Goal: Use online tool/utility: Utilize a website feature to perform a specific function

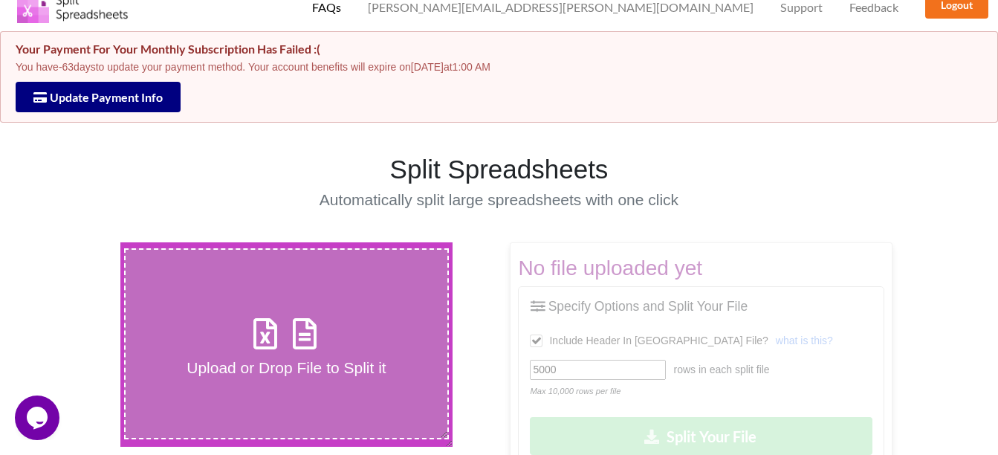
scroll to position [149, 0]
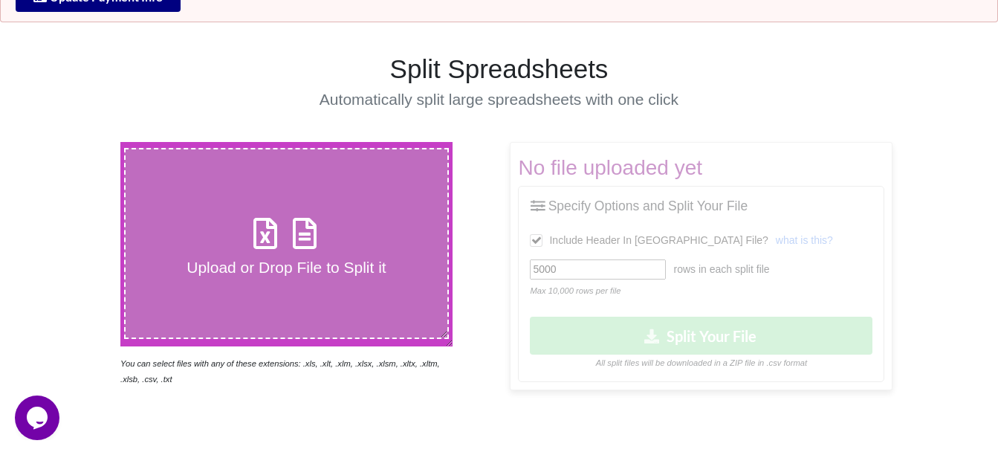
click at [278, 234] on icon at bounding box center [265, 225] width 37 height 31
click at [74, 142] on input "Upload or Drop File to Split it" at bounding box center [74, 142] width 0 height 0
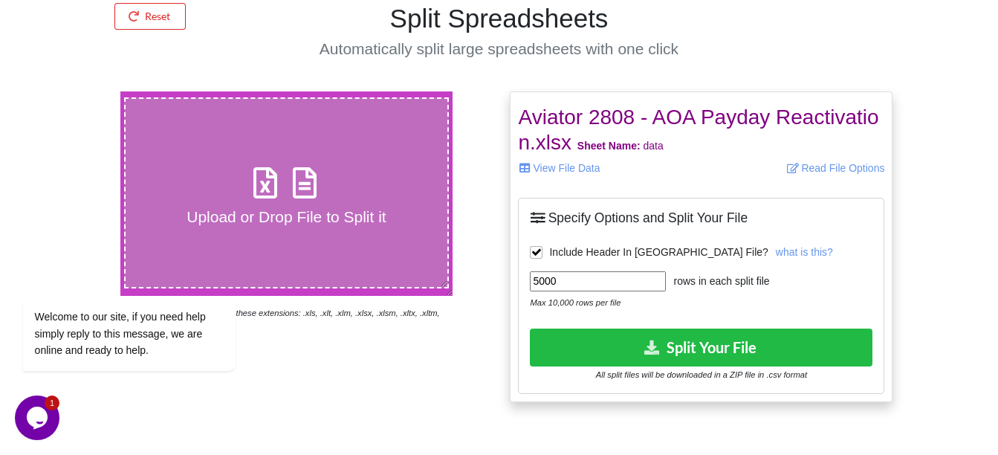
scroll to position [297, 0]
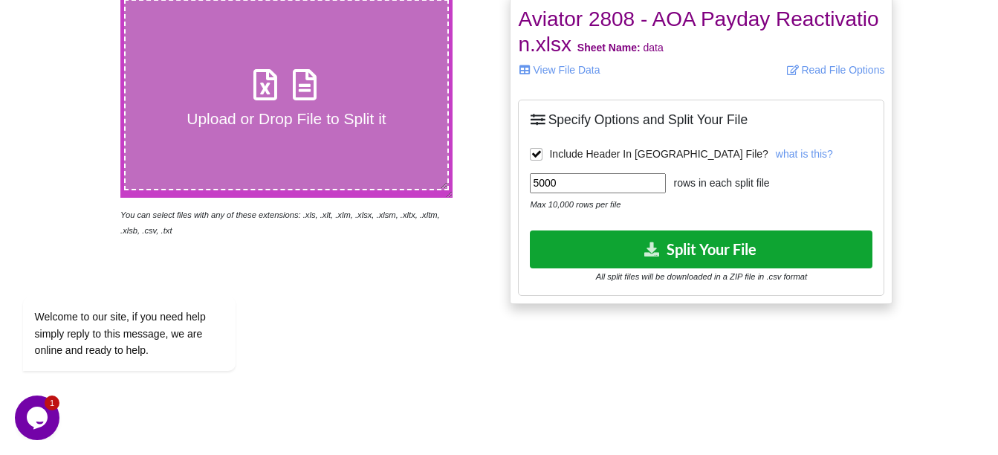
click at [683, 241] on button "Split Your File" at bounding box center [701, 249] width 342 height 38
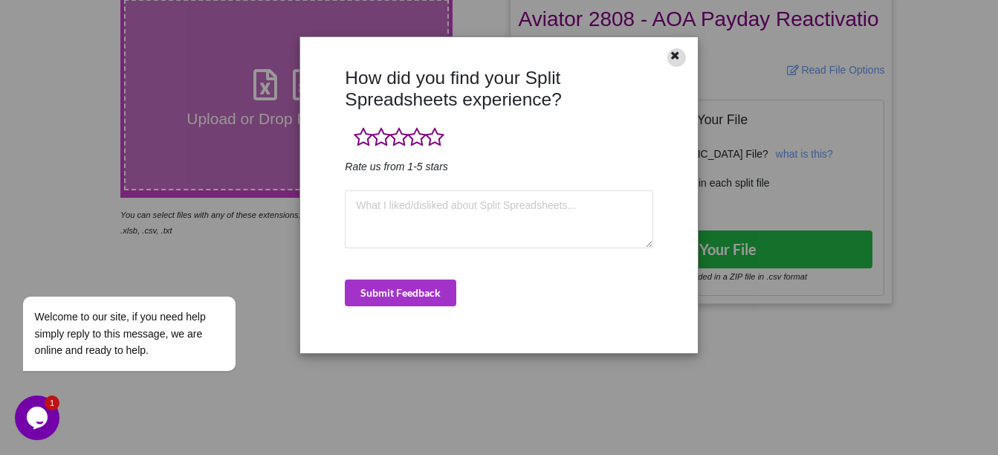
click at [675, 55] on icon at bounding box center [675, 53] width 13 height 10
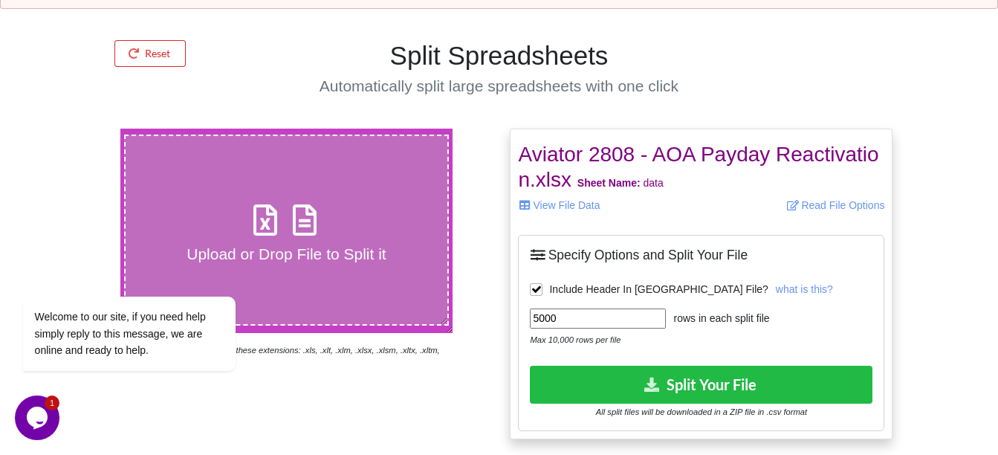
scroll to position [74, 0]
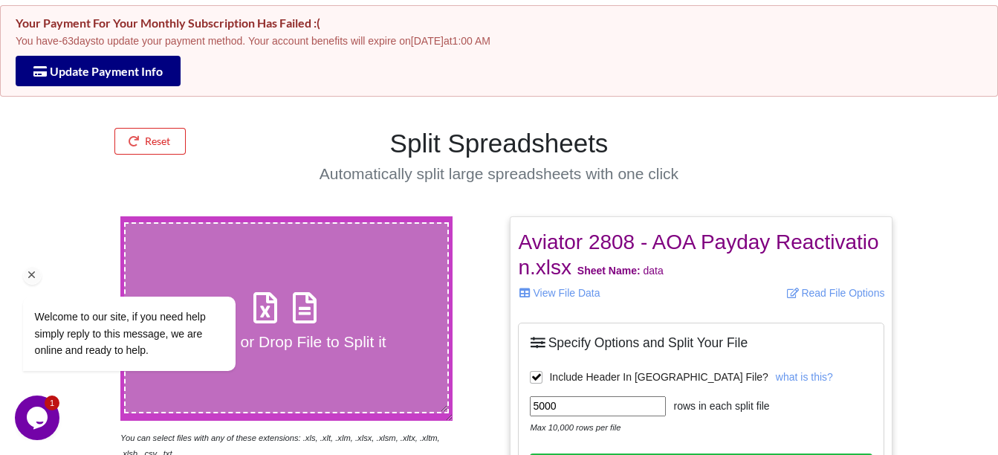
click at [262, 302] on div "Welcome to our site, if you need help simply reply to this message, we are onli…" at bounding box center [149, 333] width 252 height 74
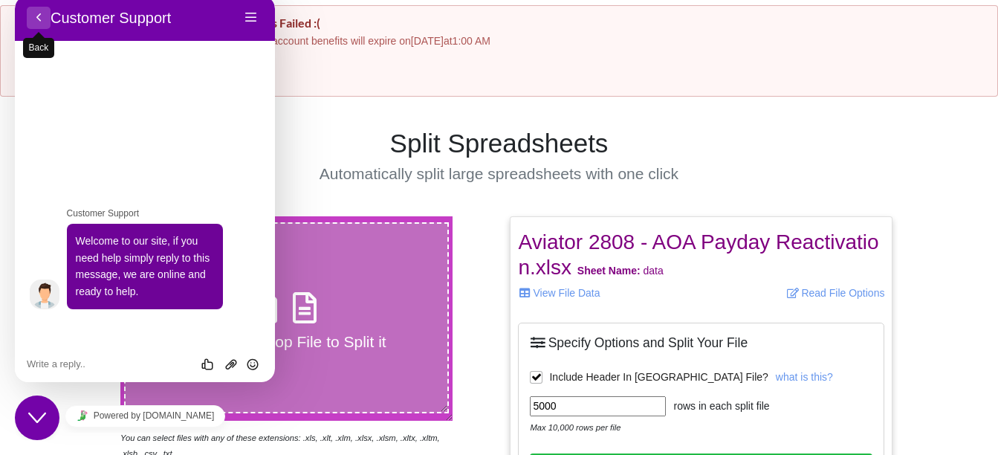
click at [41, 16] on button "Back" at bounding box center [39, 18] width 24 height 22
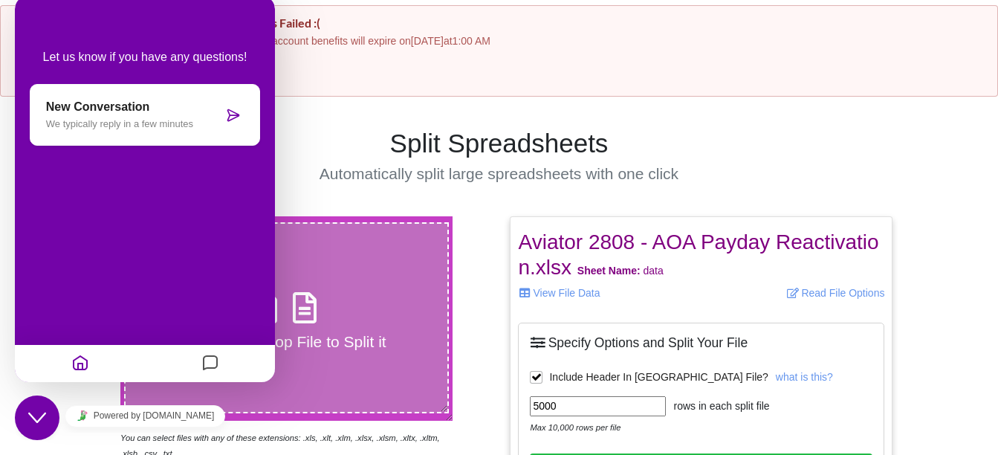
click at [319, 133] on h1 "Split Spreadsheets" at bounding box center [499, 143] width 488 height 31
click at [307, 277] on label "Upload or Drop File to Split it" at bounding box center [286, 317] width 325 height 191
click at [74, 216] on input "Upload or Drop File to Split it" at bounding box center [74, 216] width 0 height 0
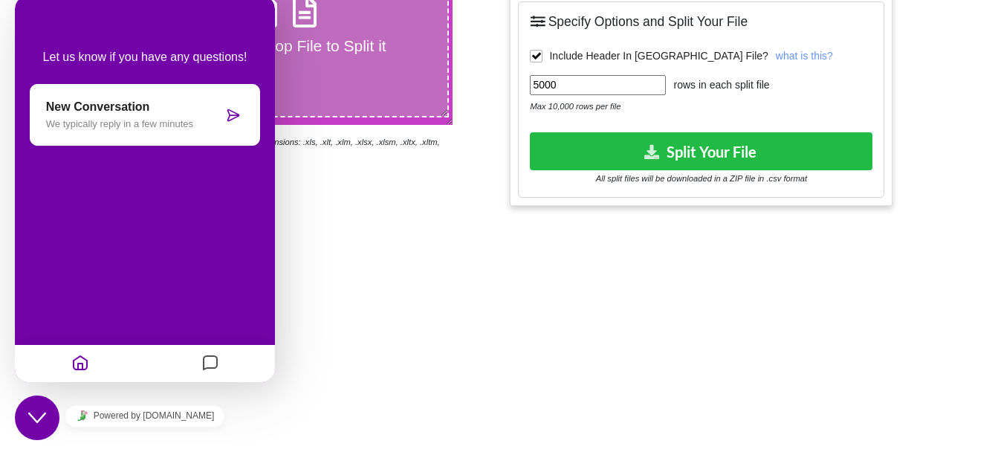
scroll to position [371, 0]
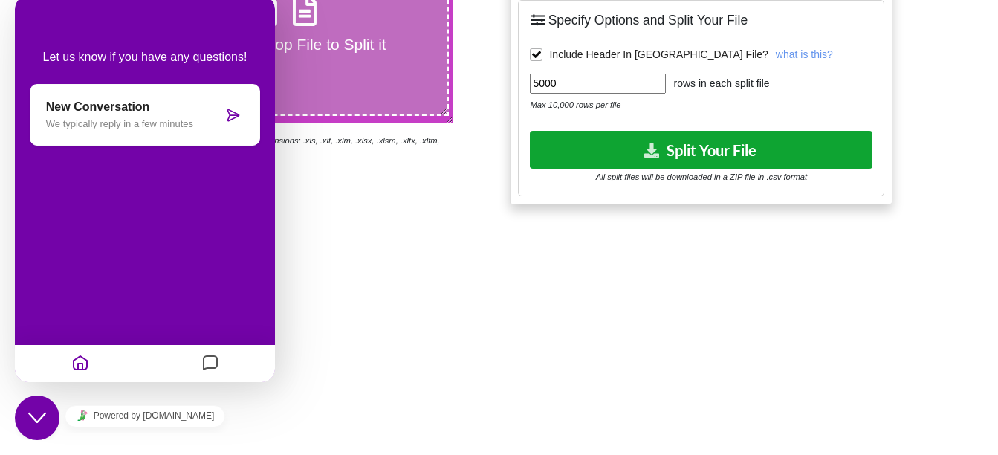
click at [743, 141] on button "Split Your File" at bounding box center [701, 150] width 342 height 38
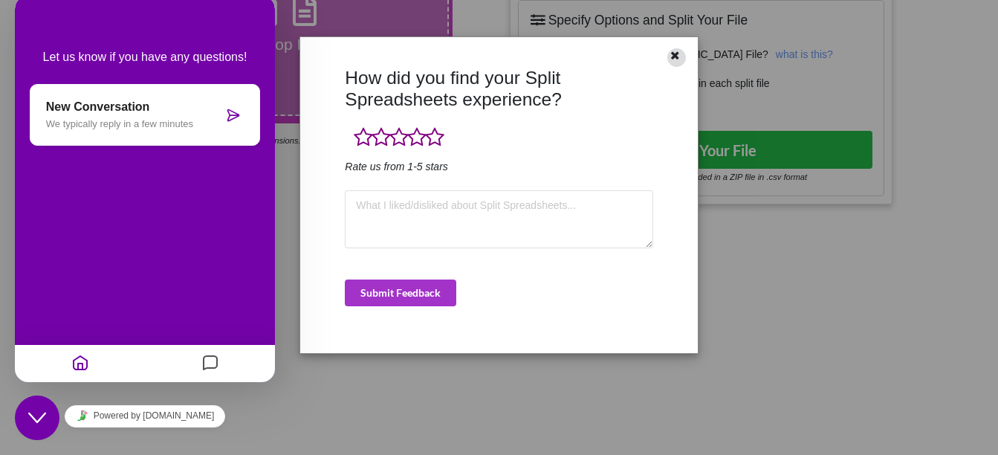
click at [678, 54] on icon at bounding box center [675, 53] width 13 height 10
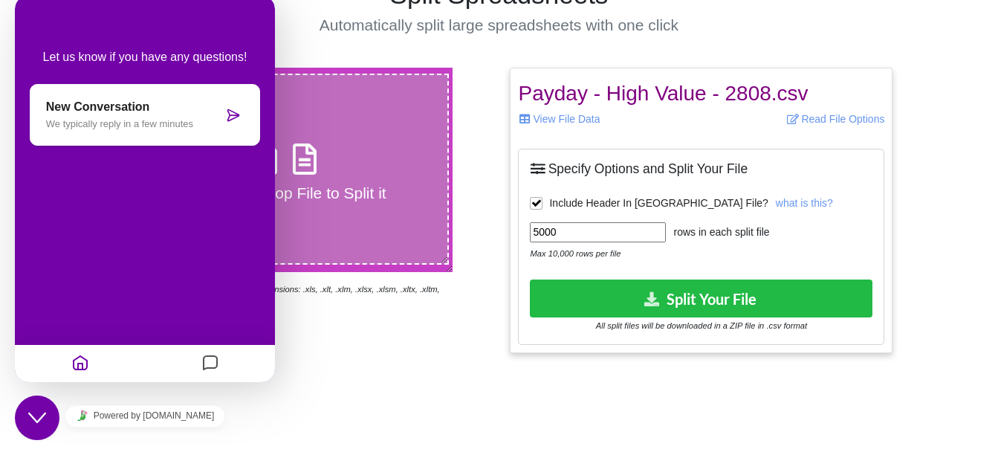
scroll to position [149, 0]
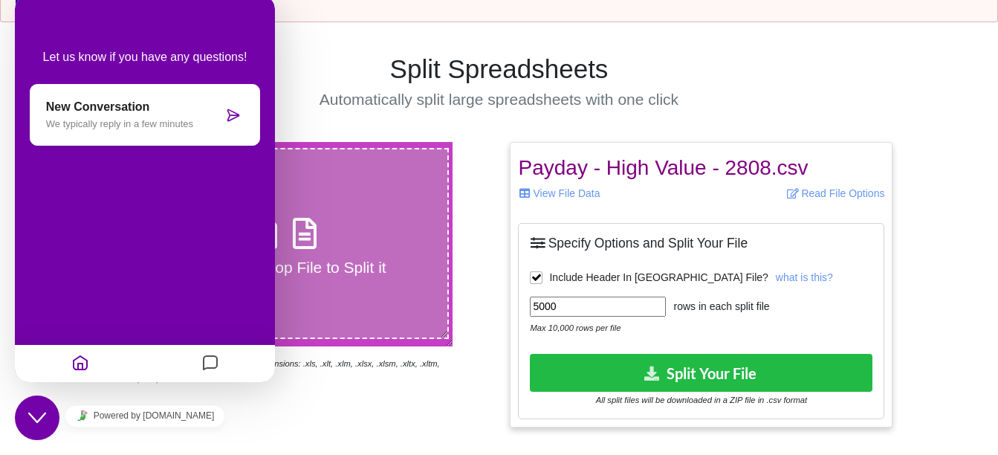
click at [276, 241] on icon at bounding box center [265, 225] width 37 height 31
click at [74, 142] on input "Upload or Drop File to Split it" at bounding box center [74, 142] width 0 height 0
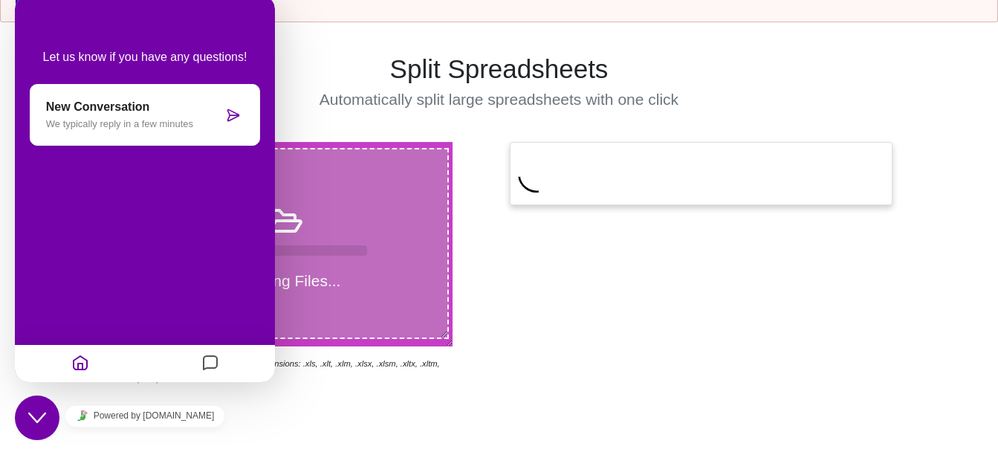
click at [33, 418] on icon "Chat widget" at bounding box center [37, 417] width 18 height 10
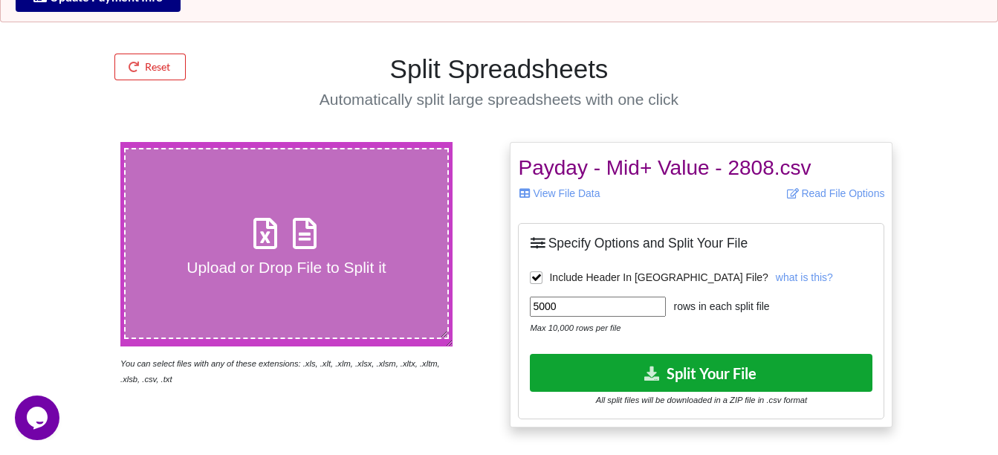
click at [698, 371] on button "Split Your File" at bounding box center [701, 373] width 342 height 38
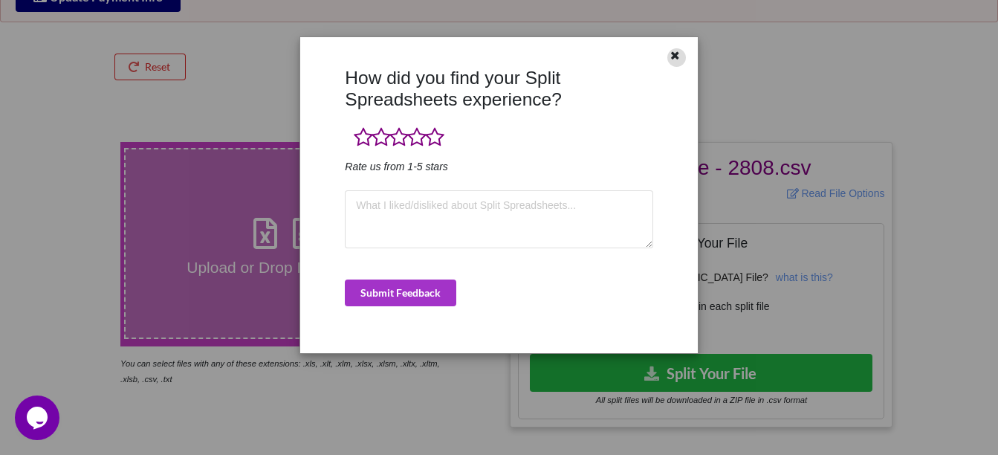
click at [680, 50] on icon at bounding box center [675, 53] width 13 height 10
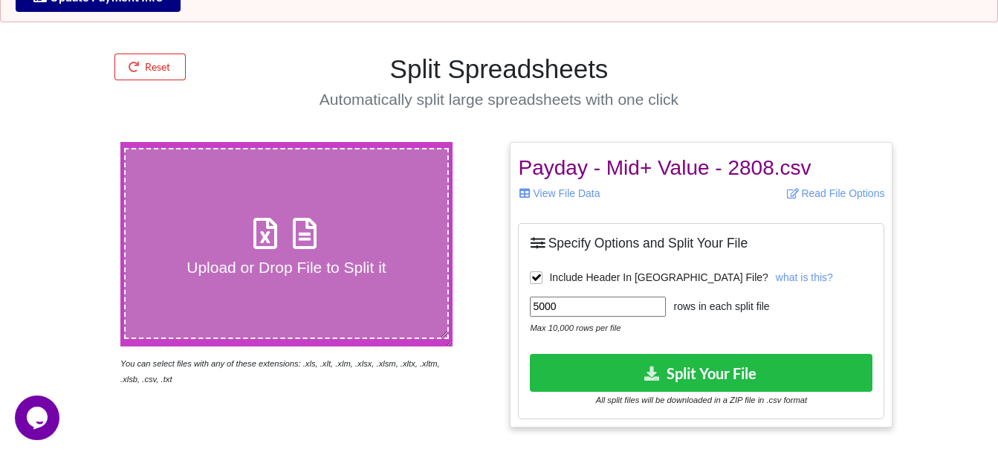
click at [274, 241] on icon at bounding box center [265, 225] width 37 height 31
click at [74, 142] on input "Upload or Drop File to Split it" at bounding box center [74, 142] width 0 height 0
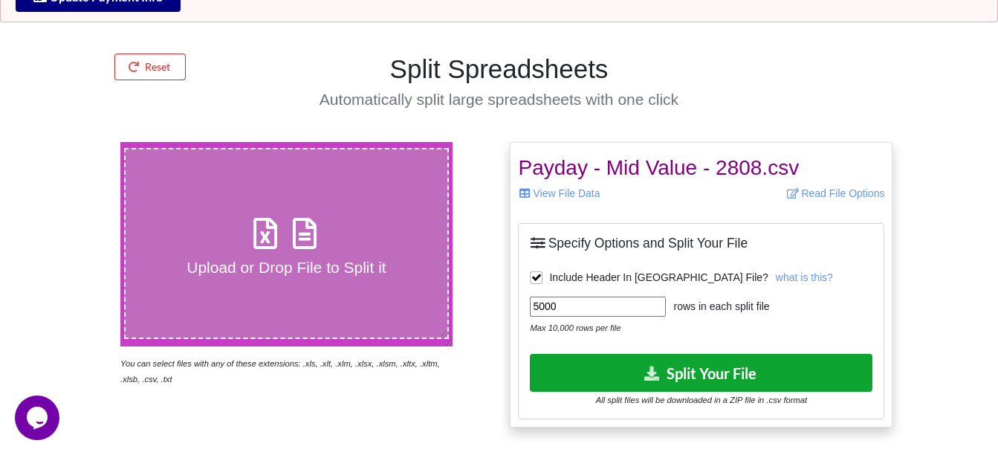
click at [639, 367] on button "Split Your File" at bounding box center [701, 373] width 342 height 38
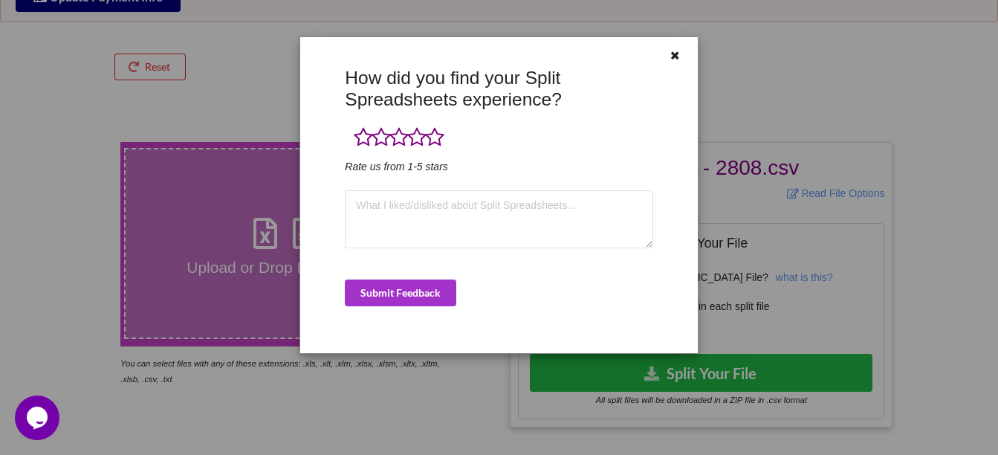
click at [666, 55] on div at bounding box center [680, 57] width 33 height 19
click at [677, 62] on div at bounding box center [676, 57] width 19 height 19
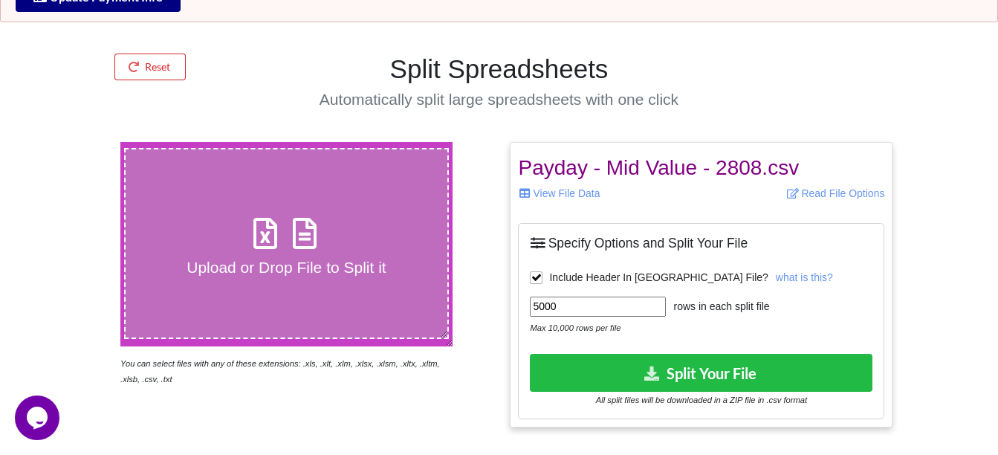
click at [274, 233] on icon at bounding box center [265, 225] width 37 height 31
click at [74, 142] on input "Upload or Drop File to Split it" at bounding box center [74, 142] width 0 height 0
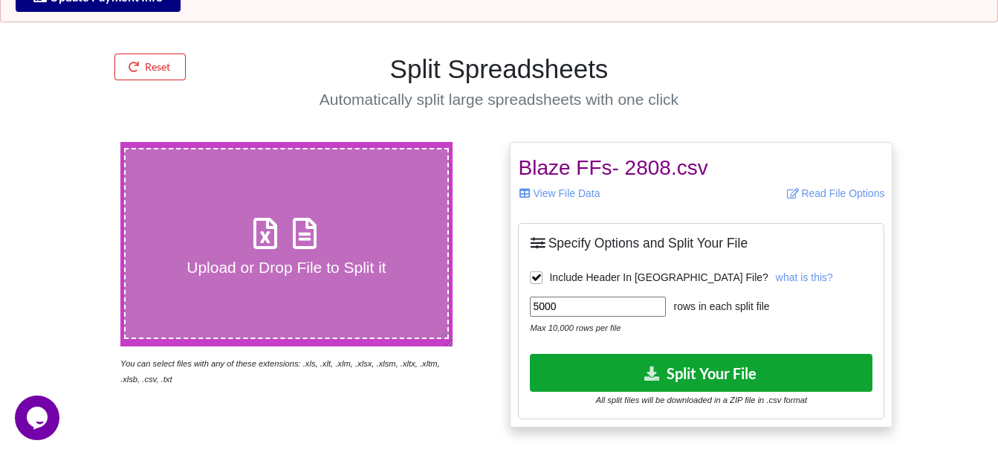
click at [686, 369] on button "Split Your File" at bounding box center [701, 373] width 342 height 38
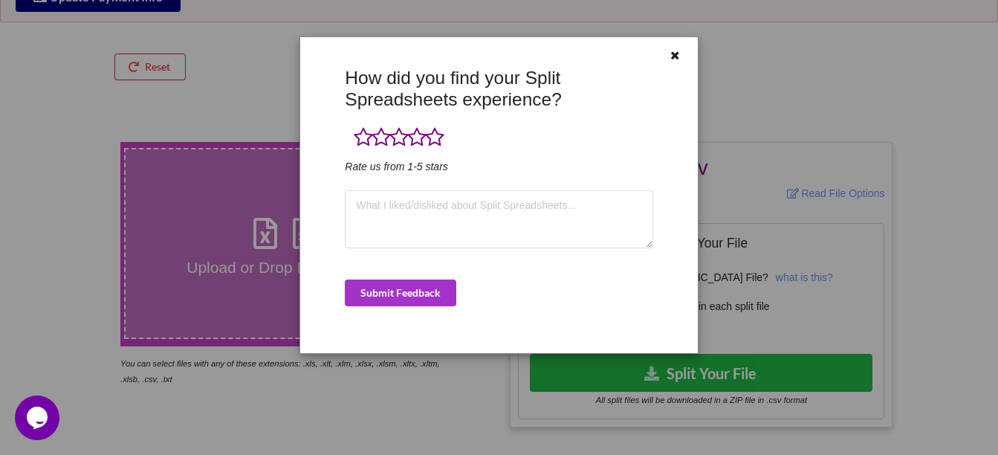
click at [672, 45] on div "How did you find your Split Spreadsheets experience? Rate us from 1-5 stars Sub…" at bounding box center [498, 195] width 397 height 316
click at [674, 54] on icon at bounding box center [675, 53] width 13 height 10
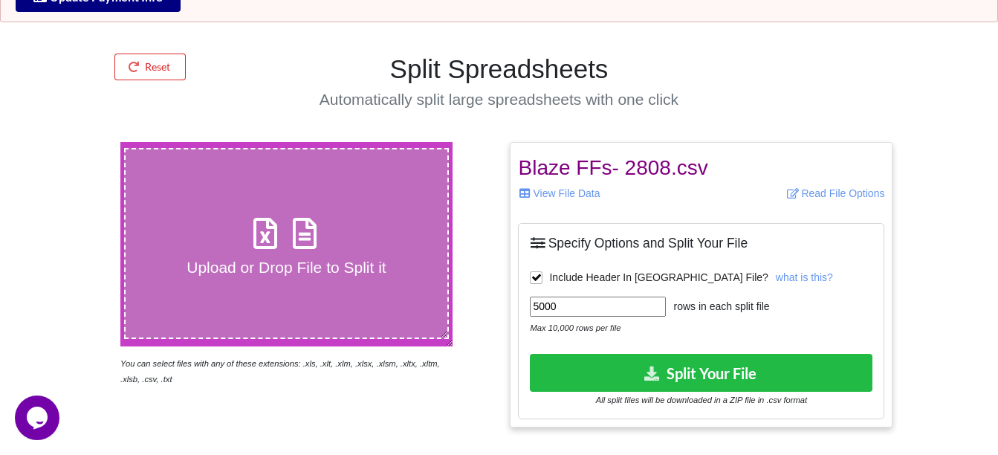
click at [261, 230] on icon at bounding box center [265, 225] width 37 height 31
click at [74, 142] on input "Upload or Drop File to Split it" at bounding box center [74, 142] width 0 height 0
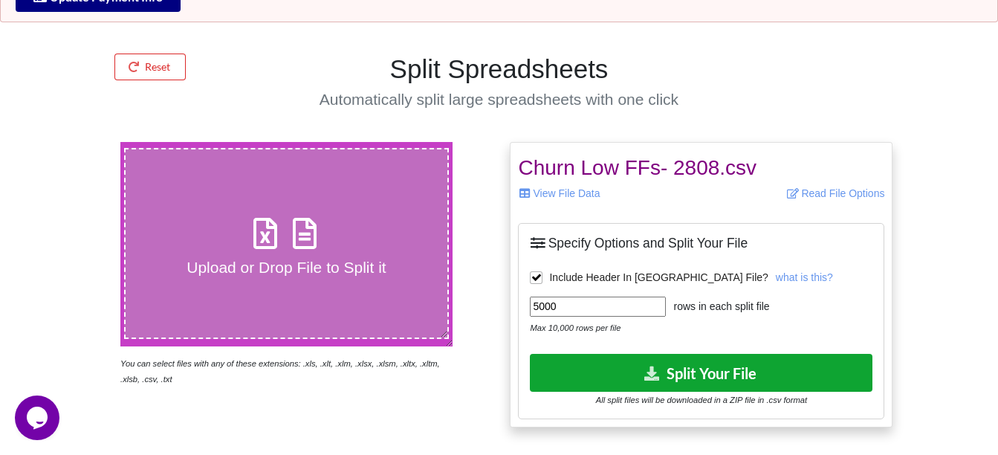
click at [692, 378] on button "Split Your File" at bounding box center [701, 373] width 342 height 38
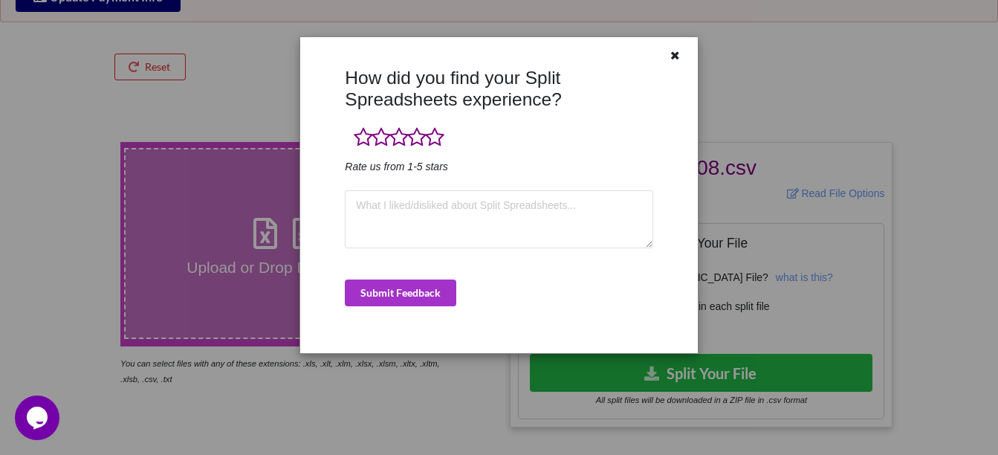
click at [565, 30] on div "How did you find your Split Spreadsheets experience? Rate us from 1-5 stars Sub…" at bounding box center [499, 227] width 998 height 455
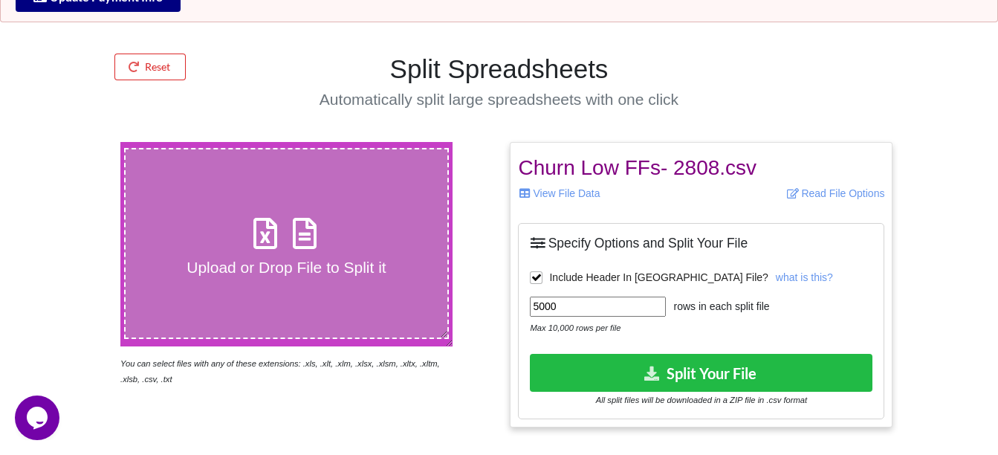
click at [265, 233] on icon at bounding box center [265, 225] width 37 height 31
click at [74, 142] on input "Upload or Drop File to Split it" at bounding box center [74, 142] width 0 height 0
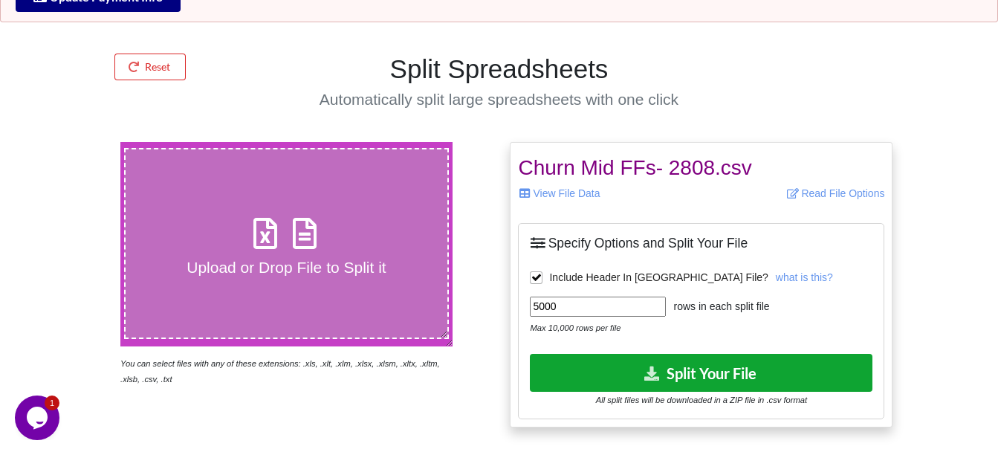
click at [692, 374] on button "Split Your File" at bounding box center [701, 373] width 342 height 38
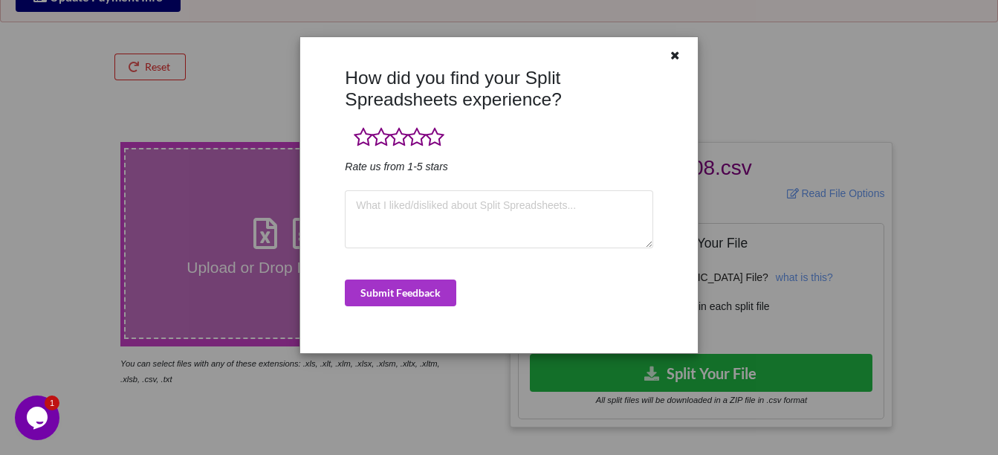
click at [256, 104] on div "How did you find your Split Spreadsheets experience? Rate us from 1-5 stars Sub…" at bounding box center [499, 227] width 998 height 455
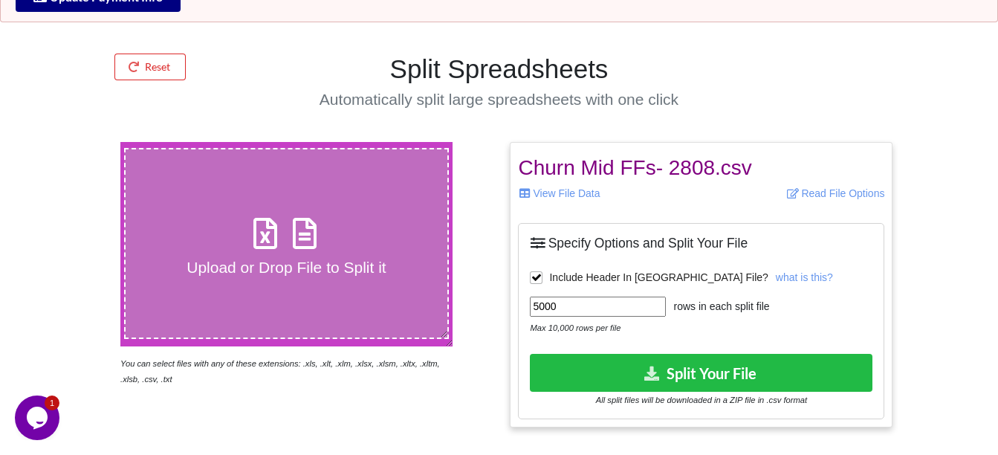
click at [270, 237] on icon at bounding box center [265, 225] width 37 height 31
click at [74, 142] on input "Upload or Drop File to Split it" at bounding box center [74, 142] width 0 height 0
type input "C:\fakepath\Churn Low FFs- 2808.csv"
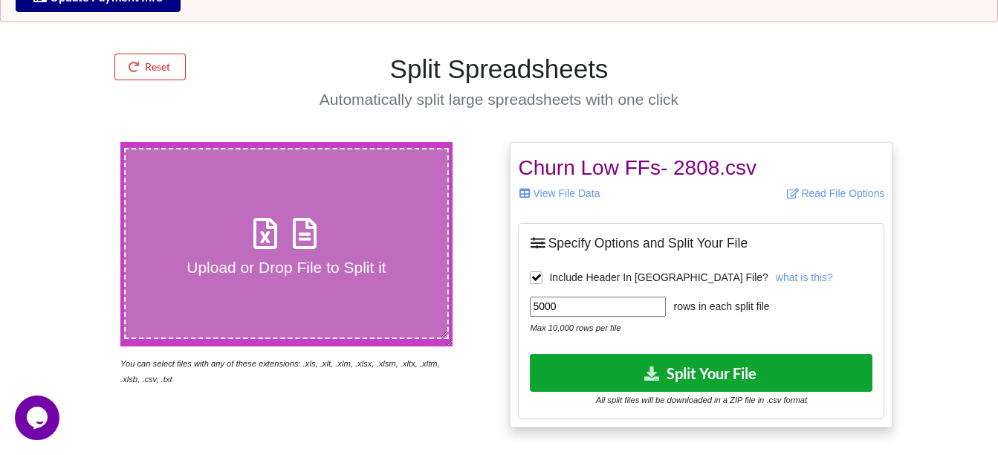
click at [676, 368] on button "Split Your File" at bounding box center [701, 373] width 342 height 38
